Goal: Book appointment/travel/reservation

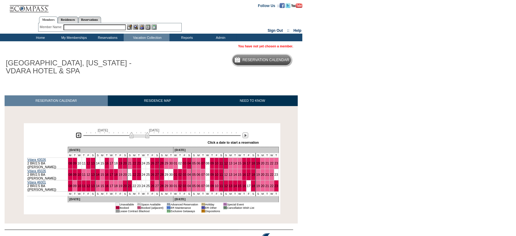
click at [79, 137] on img at bounding box center [79, 135] width 6 height 6
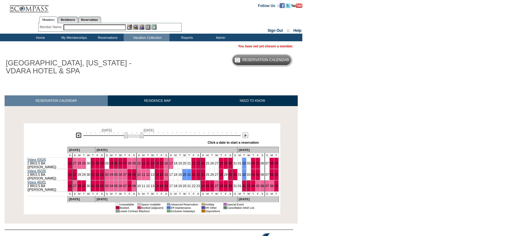
click at [79, 137] on img at bounding box center [79, 135] width 6 height 6
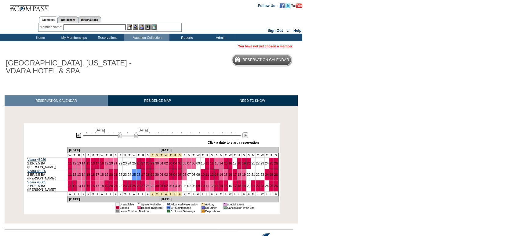
click at [77, 136] on img at bounding box center [79, 135] width 6 height 6
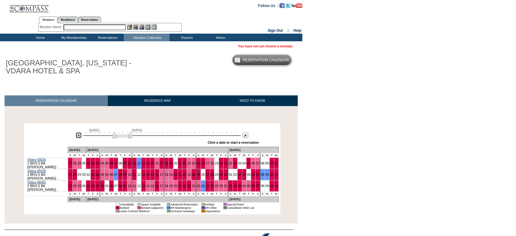
click at [76, 136] on img at bounding box center [79, 135] width 6 height 6
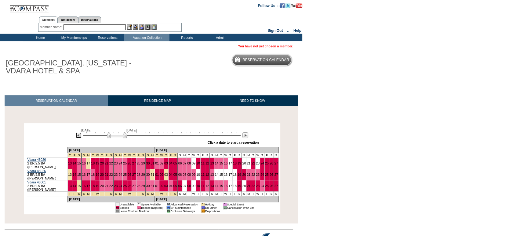
click at [76, 136] on img at bounding box center [79, 135] width 6 height 6
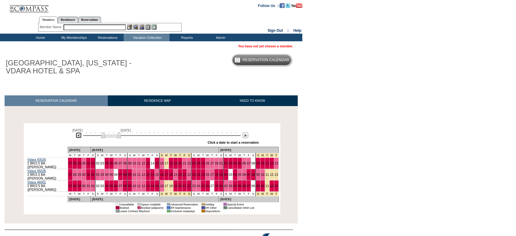
click at [76, 136] on img at bounding box center [79, 135] width 6 height 6
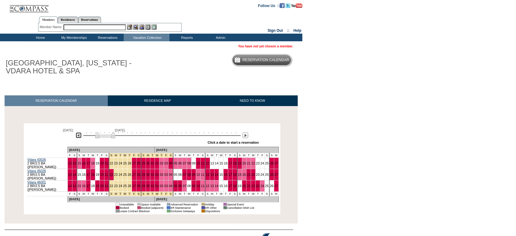
click at [76, 136] on img at bounding box center [79, 135] width 6 height 6
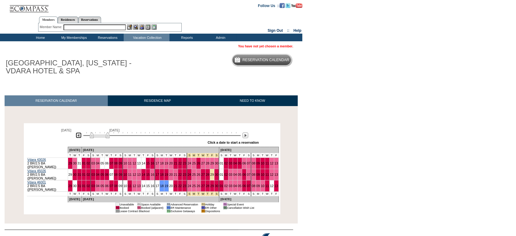
click at [76, 136] on img at bounding box center [79, 135] width 6 height 6
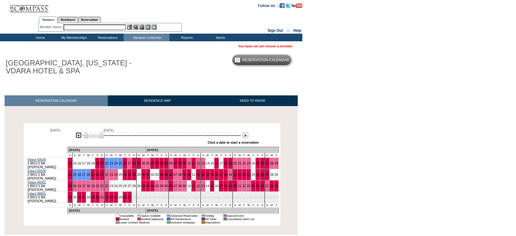
click at [76, 136] on img at bounding box center [79, 135] width 6 height 6
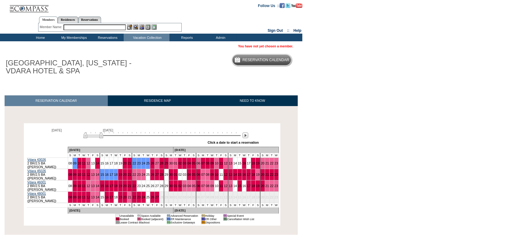
click at [76, 136] on div "September 8, 2024 October 23, 2024" at bounding box center [161, 133] width 176 height 10
click at [244, 136] on img at bounding box center [245, 135] width 6 height 6
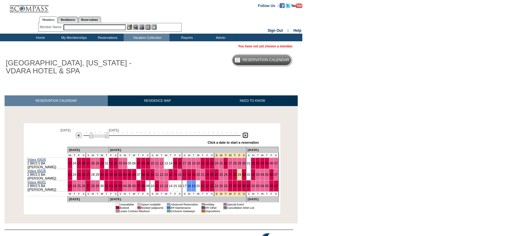
click at [244, 136] on img at bounding box center [245, 135] width 6 height 6
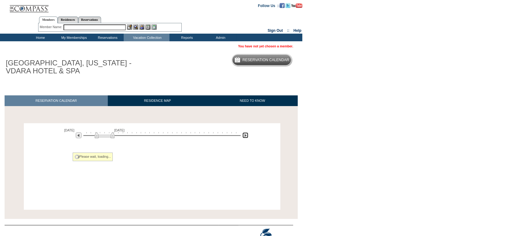
click at [244, 136] on img at bounding box center [245, 135] width 6 height 6
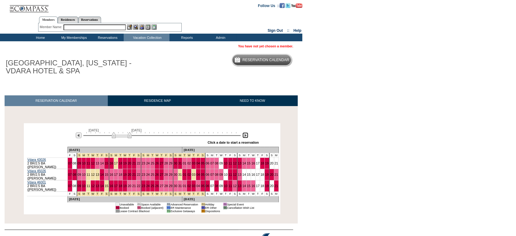
click at [244, 136] on img at bounding box center [245, 135] width 6 height 6
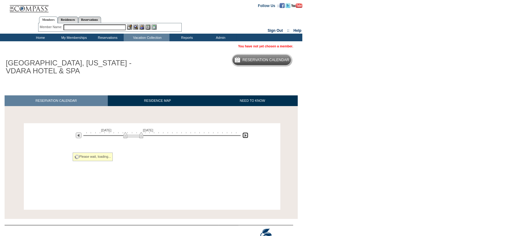
click at [244, 136] on img at bounding box center [245, 135] width 6 height 6
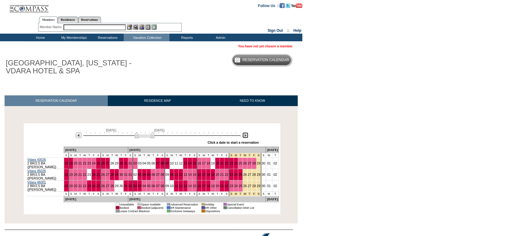
click at [244, 136] on img at bounding box center [245, 135] width 6 height 6
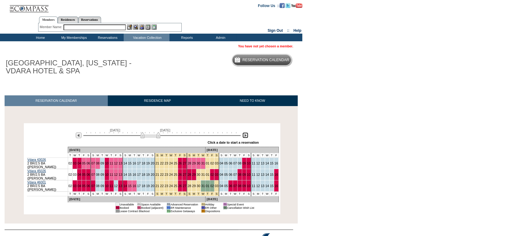
click at [244, 136] on img at bounding box center [245, 135] width 6 height 6
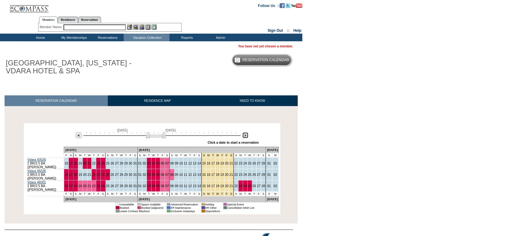
click at [244, 136] on img at bounding box center [245, 135] width 6 height 6
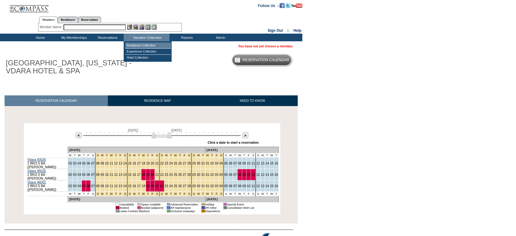
click at [139, 44] on td "Residence Collection" at bounding box center [148, 45] width 46 height 6
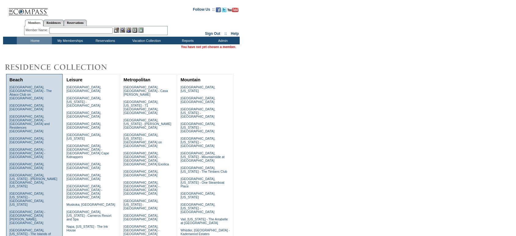
scroll to position [231, 0]
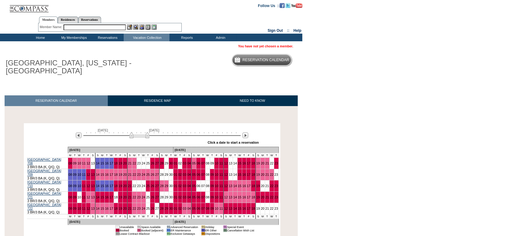
click at [381, 110] on body "Follow Us ::" at bounding box center [258, 118] width 516 height 236
